Goal: Information Seeking & Learning: Learn about a topic

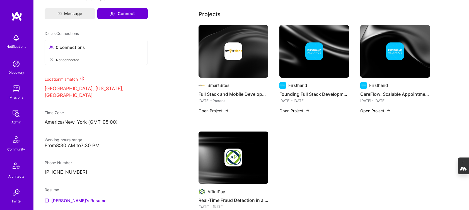
scroll to position [246, 0]
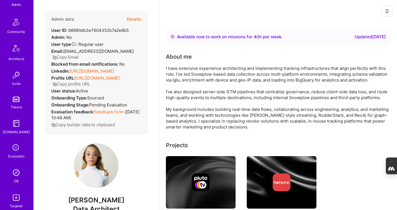
scroll to position [241, 0]
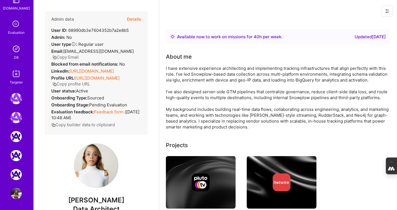
click at [13, 55] on link "DB" at bounding box center [16, 51] width 35 height 17
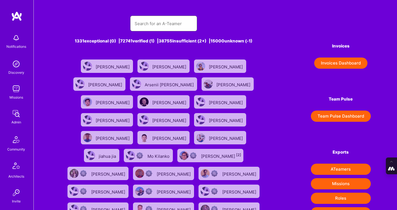
click at [148, 27] on input "text" at bounding box center [164, 23] width 58 height 14
type input "z"
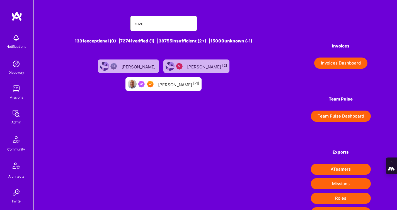
type input "ruze"
click at [175, 82] on div "Ruze Richards [-1]" at bounding box center [178, 83] width 41 height 7
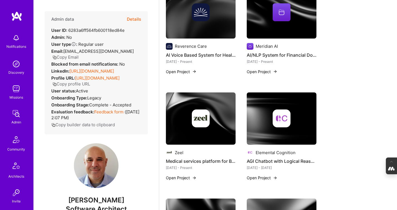
scroll to position [170, 0]
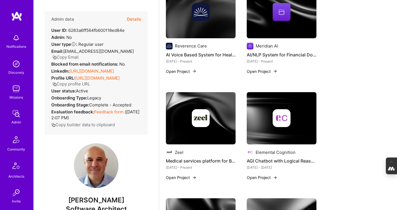
click at [262, 72] on button "Open Project" at bounding box center [262, 71] width 31 height 6
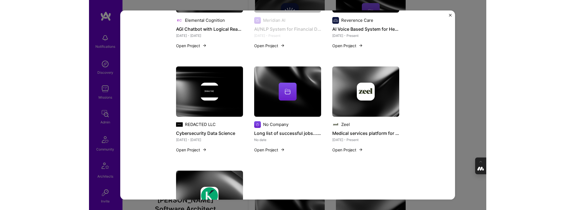
scroll to position [310, 0]
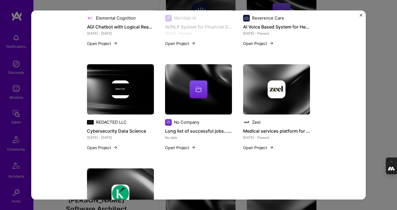
click at [386, 80] on div "AI/NLP System for Financial Documents Meridian AI Financial Services / Fintech …" at bounding box center [198, 105] width 397 height 210
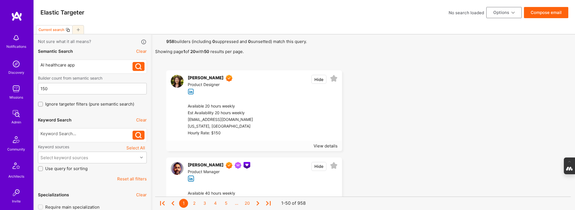
select select "7"
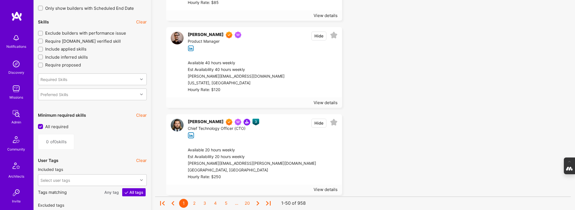
scroll to position [564, 0]
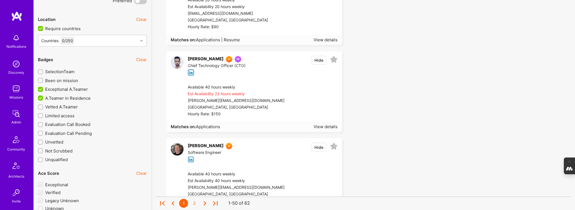
scroll to position [889, 0]
click at [207, 126] on span "Applications" at bounding box center [208, 126] width 24 height 5
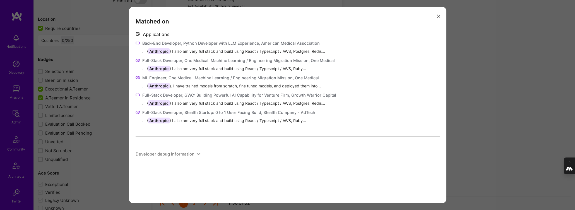
click at [159, 52] on span "Anthropic" at bounding box center [158, 51] width 21 height 6
click at [438, 16] on icon "modal" at bounding box center [438, 16] width 3 height 3
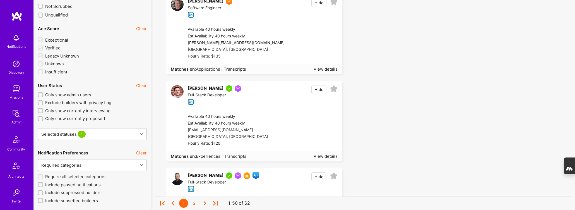
scroll to position [1035, 0]
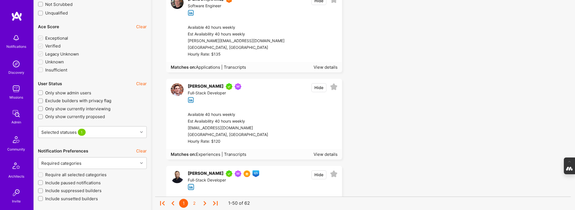
click at [206, 154] on span "Experiences | Transcripts" at bounding box center [221, 154] width 51 height 5
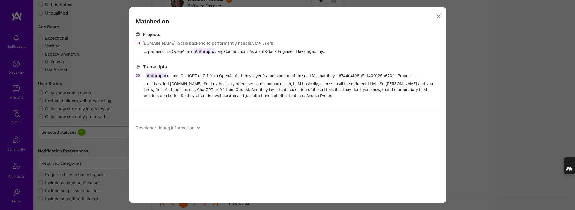
click at [138, 41] on icon "modal" at bounding box center [138, 43] width 4 height 4
click at [137, 76] on icon "modal" at bounding box center [138, 75] width 4 height 4
click at [438, 15] on icon "modal" at bounding box center [438, 16] width 3 height 3
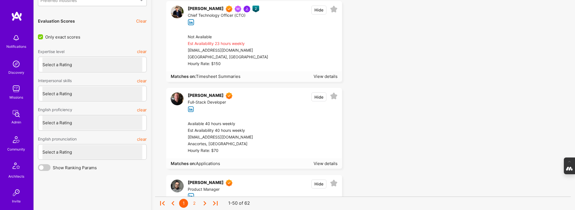
scroll to position [1461, 0]
click at [213, 76] on span "Timesheet Summaries" at bounding box center [218, 75] width 45 height 5
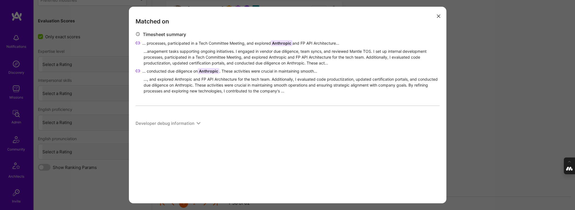
click at [136, 42] on icon "modal" at bounding box center [138, 43] width 4 height 4
click at [199, 123] on icon "modal" at bounding box center [198, 123] width 4 height 4
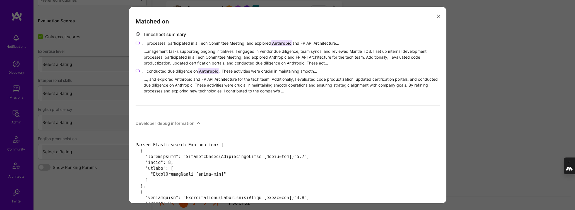
click at [198, 124] on icon "modal" at bounding box center [198, 123] width 4 height 4
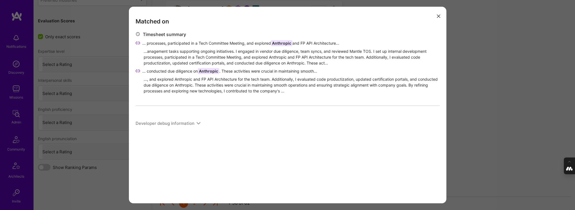
click at [137, 69] on icon "modal" at bounding box center [138, 71] width 4 height 4
click at [436, 15] on button "modal" at bounding box center [438, 15] width 7 height 9
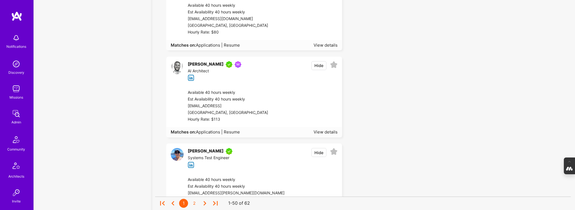
scroll to position [2363, 0]
click at [234, 130] on span "Applications | Resume" at bounding box center [218, 130] width 44 height 5
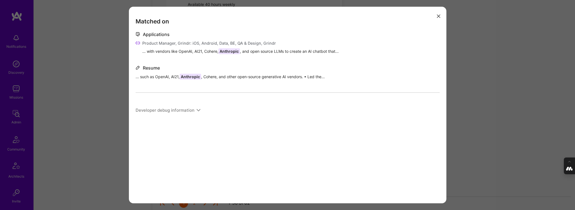
click at [437, 15] on icon "modal" at bounding box center [438, 16] width 3 height 3
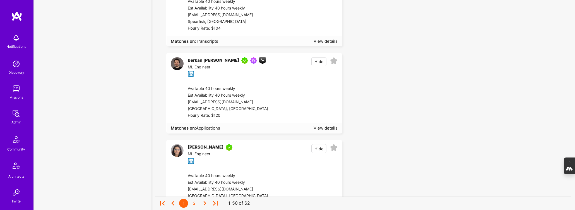
scroll to position [3565, 0]
click at [211, 127] on span "Applications" at bounding box center [208, 127] width 24 height 5
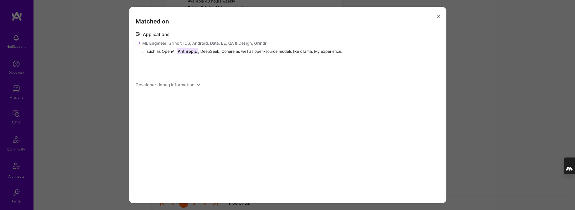
click at [137, 43] on icon "modal" at bounding box center [138, 43] width 4 height 4
click at [439, 16] on icon "modal" at bounding box center [438, 16] width 3 height 3
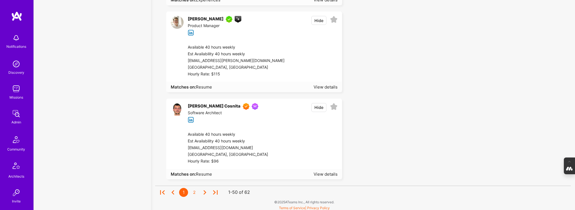
scroll to position [4210, 0]
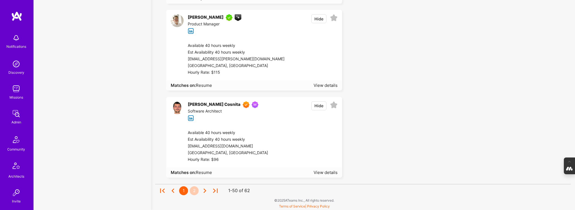
click at [194, 190] on div "2" at bounding box center [194, 190] width 9 height 9
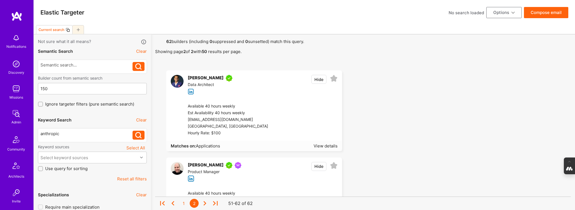
click at [64, 134] on div "anthropic" at bounding box center [86, 134] width 92 height 6
drag, startPoint x: 64, startPoint y: 134, endPoint x: -15, endPoint y: 134, distance: 79.3
click at [138, 136] on icon at bounding box center [138, 135] width 6 height 6
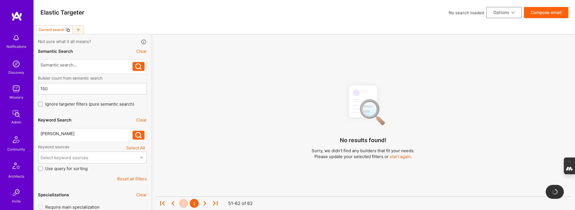
click at [183, 202] on div "1" at bounding box center [183, 203] width 9 height 9
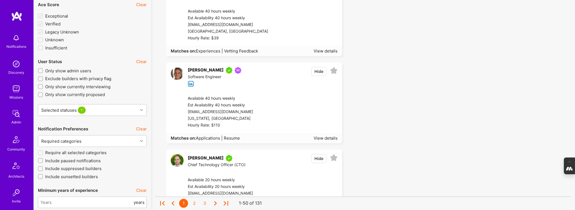
scroll to position [1053, 0]
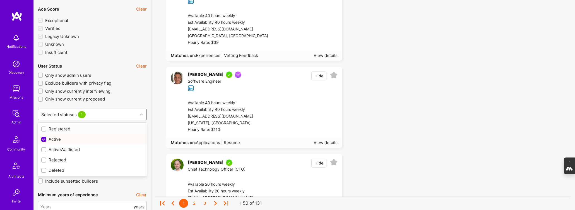
click at [114, 112] on div "Selected statuses 1" at bounding box center [88, 114] width 100 height 11
click at [123, 101] on label "Only show currently proposed" at bounding box center [92, 99] width 109 height 6
click at [43, 101] on input "Only show currently proposed" at bounding box center [41, 99] width 4 height 4
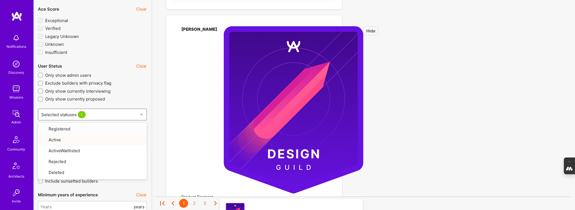
checkbox input "true"
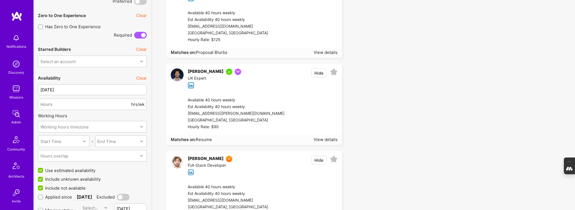
scroll to position [345, 0]
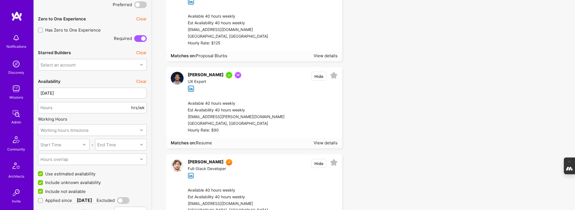
click at [137, 37] on span at bounding box center [140, 38] width 13 height 7
click at [135, 40] on input "checkbox" at bounding box center [135, 40] width 0 height 0
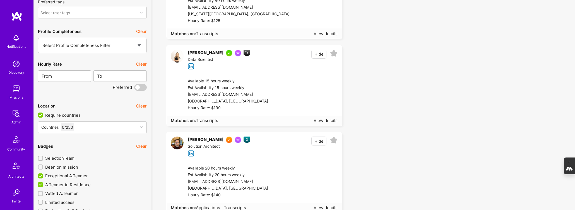
scroll to position [803, 0]
click at [204, 120] on span "Transcripts" at bounding box center [207, 119] width 22 height 5
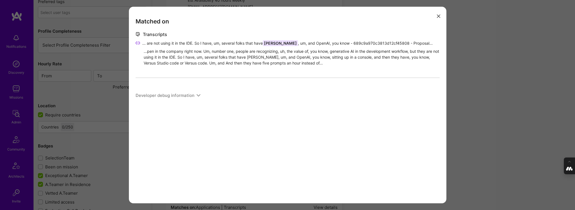
click at [438, 17] on icon "modal" at bounding box center [438, 16] width 3 height 3
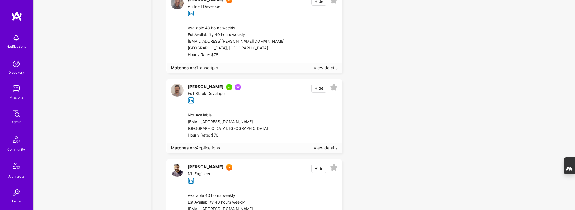
scroll to position [1720, 0]
click at [208, 148] on span "Applications" at bounding box center [208, 147] width 24 height 5
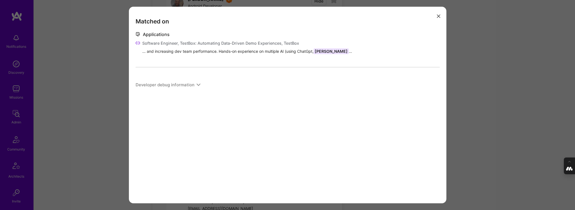
click at [95, 114] on div "Matched on Applications Software Engineer, TestBox: Automating Data-Driven Demo…" at bounding box center [287, 105] width 575 height 210
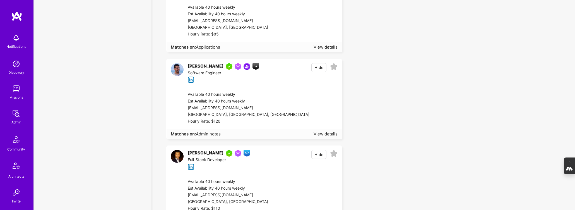
scroll to position [2029, 0]
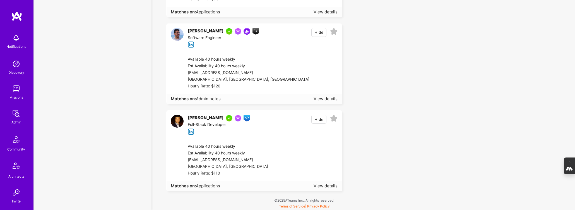
click at [205, 185] on span "Applications" at bounding box center [208, 185] width 24 height 5
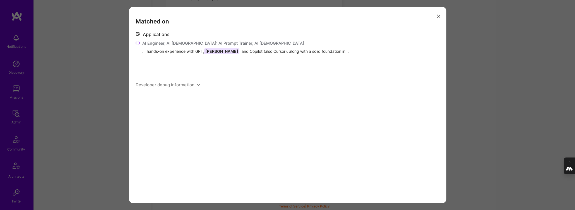
click at [437, 16] on icon "modal" at bounding box center [438, 16] width 3 height 3
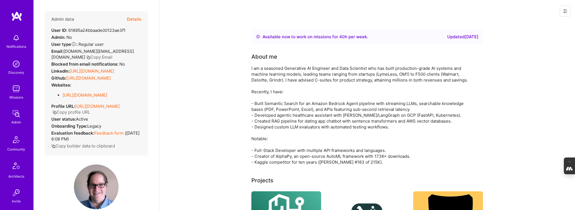
click at [133, 19] on button "Details" at bounding box center [134, 19] width 14 height 16
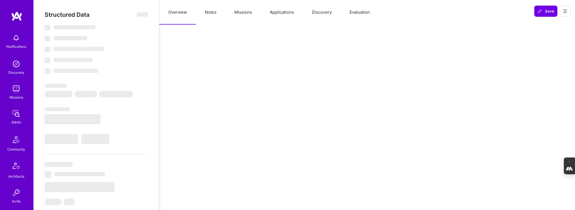
click at [213, 10] on button "Notes" at bounding box center [211, 12] width 30 height 25
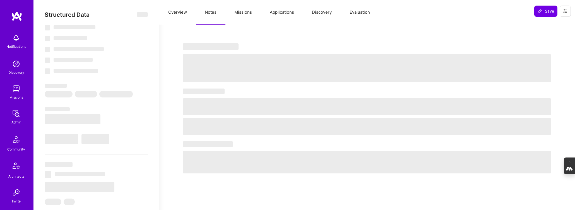
click at [360, 12] on button "Evaluation" at bounding box center [360, 12] width 38 height 25
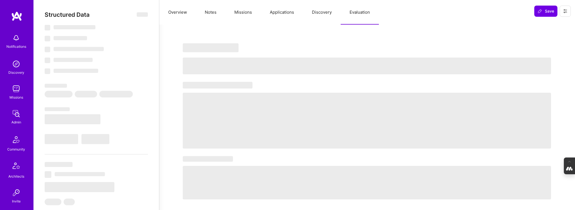
select select "Right Now"
select select "5"
select select "7"
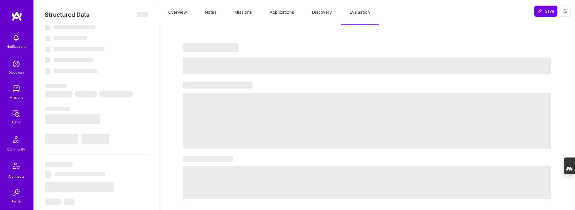
select select "US"
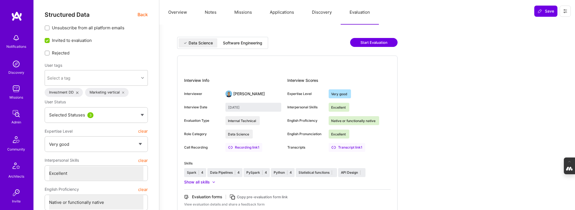
click at [250, 43] on div "Software Engineering" at bounding box center [242, 43] width 39 height 6
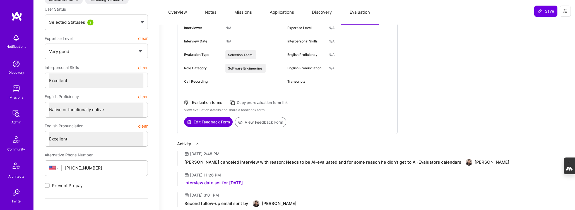
scroll to position [95, 0]
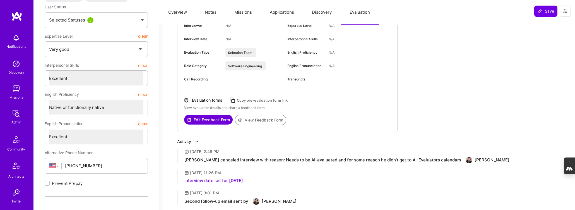
type textarea "x"
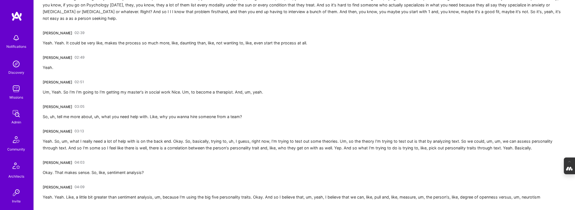
scroll to position [362, 0]
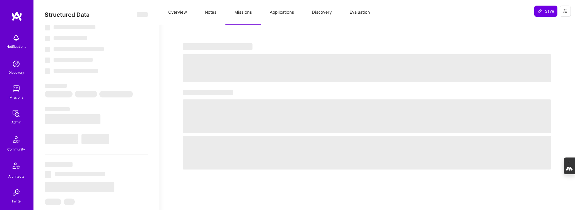
select select "Not Available"
select select "1 Month"
select select "7"
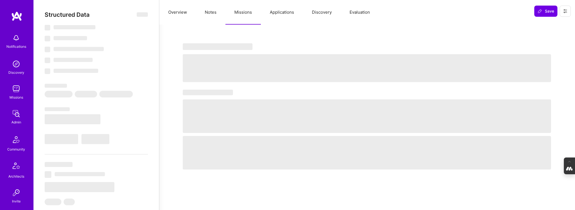
select select "7"
select select "CH"
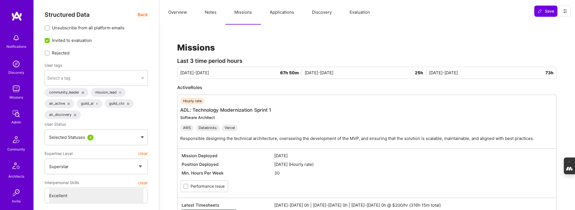
type textarea "x"
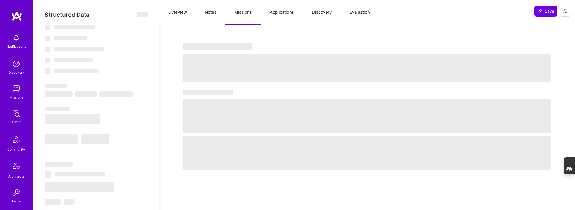
select select "Not Available"
select select "1 Month"
select select "7"
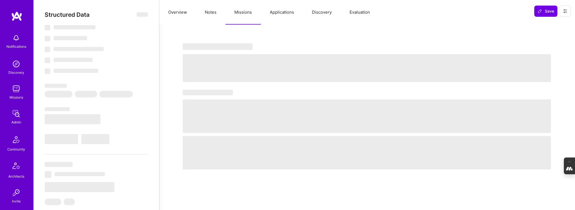
select select "7"
select select "CH"
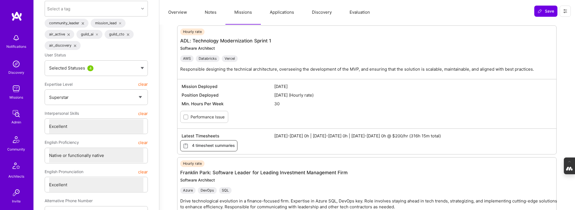
scroll to position [70, 0]
click at [217, 141] on span "4 timesheet summaries" at bounding box center [209, 144] width 52 height 6
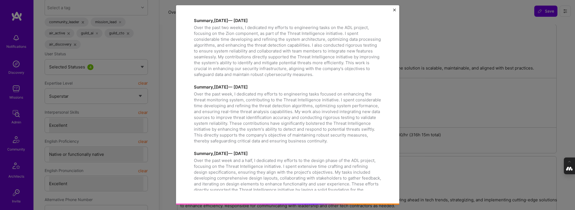
scroll to position [0, 0]
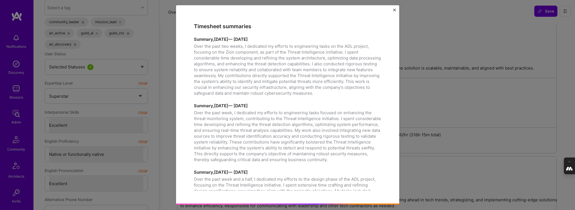
click at [433, 48] on div "Timesheet summaries Summary, May 19, 2025 — May 29, 2025 Over the past two week…" at bounding box center [287, 105] width 575 height 210
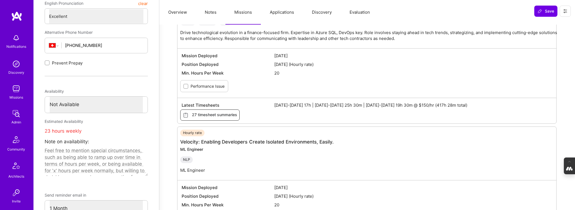
scroll to position [242, 0]
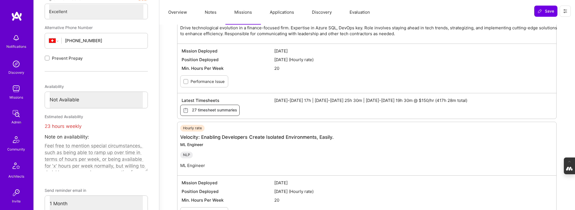
click at [214, 109] on span "27 timesheet summaries" at bounding box center [210, 110] width 54 height 6
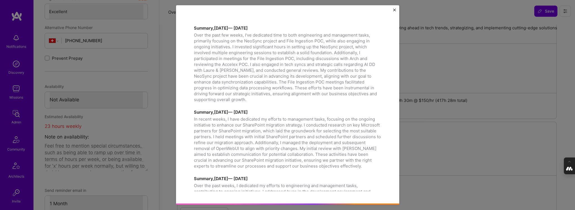
scroll to position [0, 0]
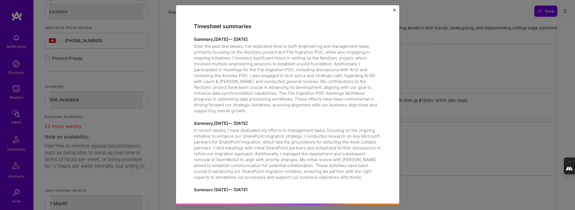
click at [393, 10] on img "Close" at bounding box center [394, 10] width 3 height 3
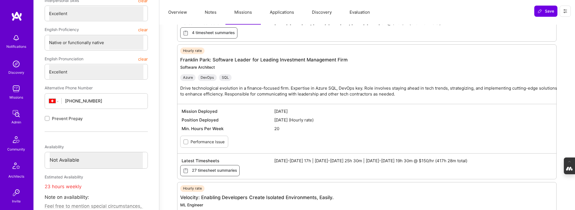
scroll to position [183, 0]
type textarea "x"
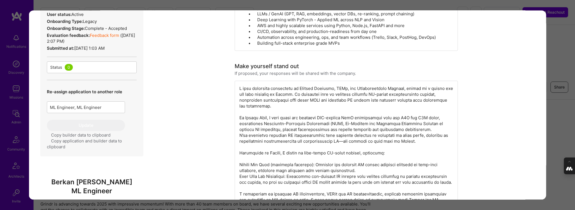
scroll to position [200, 0]
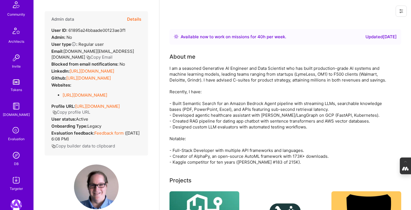
scroll to position [138, 0]
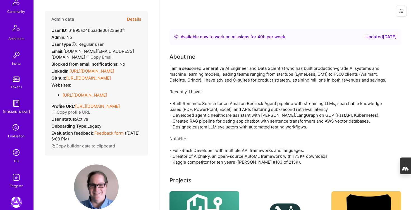
click at [18, 153] on img at bounding box center [16, 152] width 11 height 11
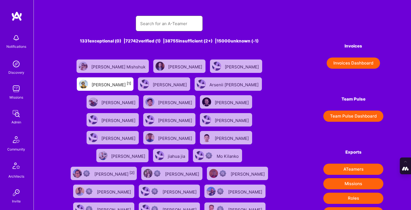
click at [181, 25] on input "text" at bounding box center [169, 23] width 58 height 14
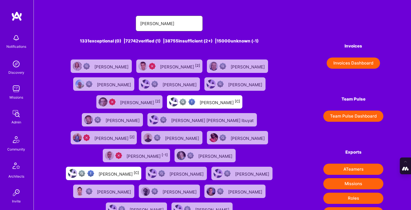
type input "[PERSON_NAME]"
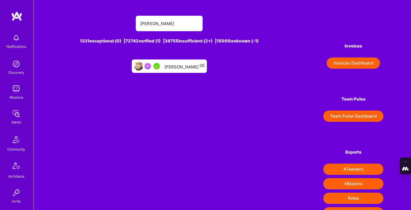
click at [187, 69] on div "[PERSON_NAME] [0]" at bounding box center [184, 66] width 40 height 7
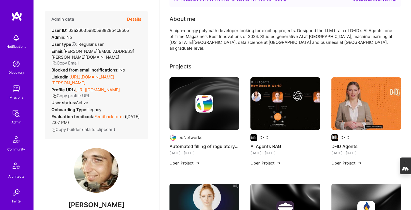
scroll to position [39, 0]
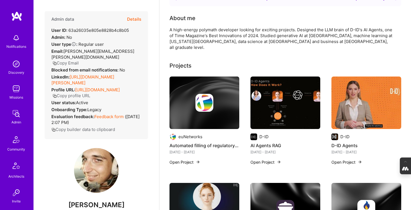
click at [271, 107] on img at bounding box center [285, 102] width 70 height 52
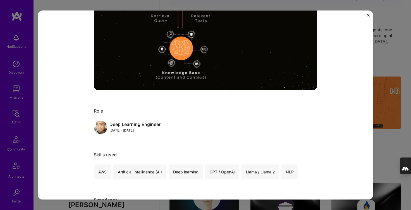
scroll to position [151, 0]
click at [386, 40] on div "AI Agents RAG D-ID Artifical Intelligence / Machine Learning Role Deep Learning…" at bounding box center [205, 105] width 411 height 210
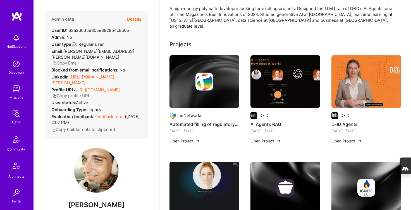
scroll to position [62, 0]
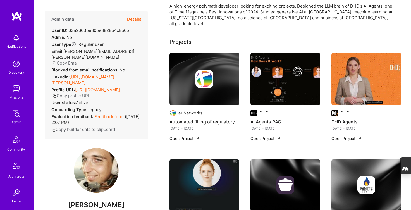
click at [353, 135] on button "Open Project" at bounding box center [346, 138] width 31 height 6
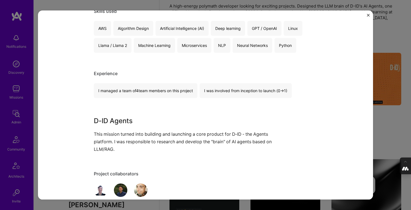
scroll to position [296, 0]
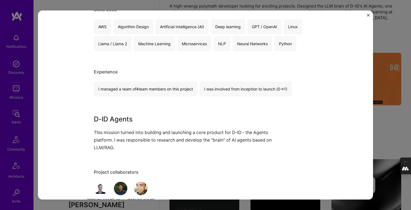
click at [384, 127] on div "D-ID Agents D-ID Artifical Intelligence / Machine Learning Project link Role De…" at bounding box center [205, 105] width 411 height 210
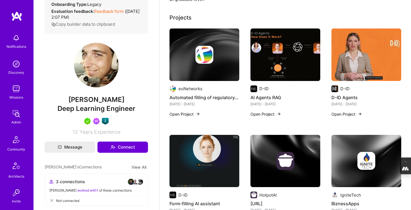
scroll to position [109, 0]
